Goal: Find specific page/section: Find specific page/section

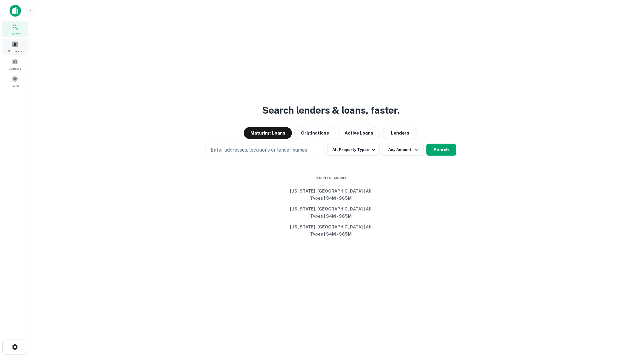
click at [14, 47] on span at bounding box center [15, 44] width 7 height 7
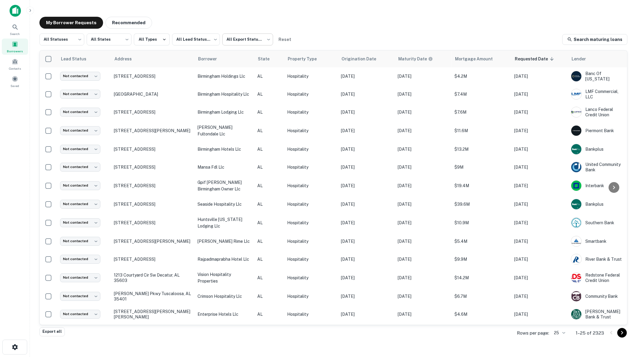
click at [268, 40] on body "Search Borrowers Contacts Saved My Borrower Requests Recommended All Statuses *…" at bounding box center [318, 178] width 637 height 357
click at [231, 65] on li "Exported" at bounding box center [248, 65] width 54 height 11
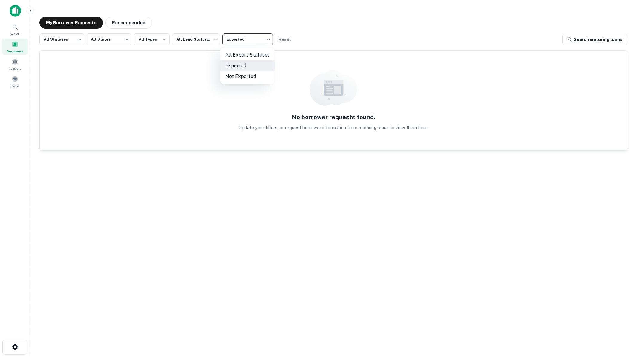
click at [268, 38] on body "Search Borrowers Contacts Saved My Borrower Requests Recommended All Statuses *…" at bounding box center [318, 178] width 637 height 357
click at [254, 74] on li "Not Exported" at bounding box center [248, 76] width 54 height 11
type input "*****"
